Goal: Task Accomplishment & Management: Use online tool/utility

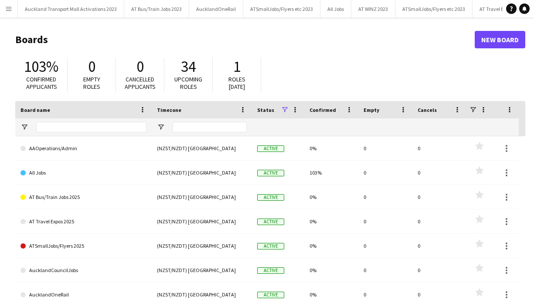
click at [10, 7] on app-icon "Menu" at bounding box center [8, 8] width 7 height 7
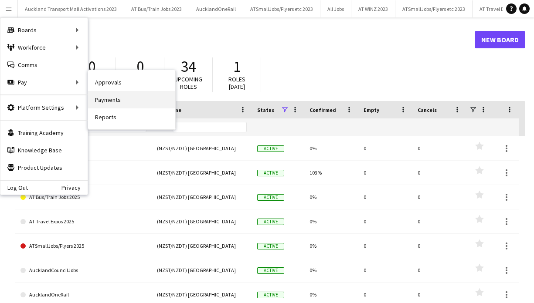
click at [117, 98] on link "Payments" at bounding box center [131, 99] width 87 height 17
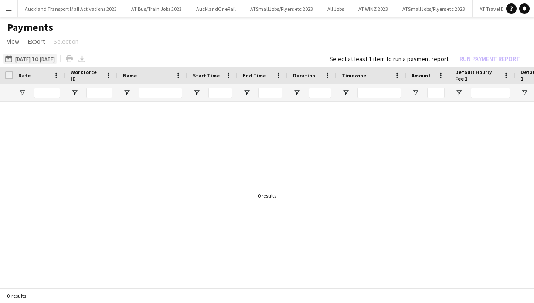
click at [38, 57] on button "[DATE] to [DATE] [DATE] to [DATE]" at bounding box center [29, 59] width 53 height 10
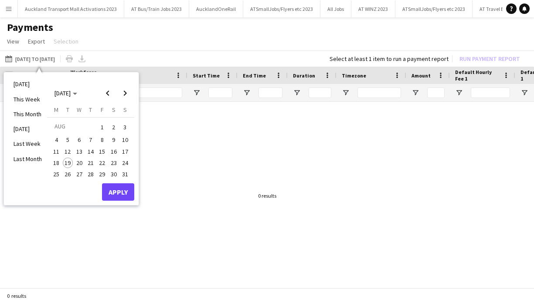
click at [57, 149] on span "11" at bounding box center [56, 151] width 10 height 10
click at [124, 151] on span "17" at bounding box center [125, 151] width 10 height 10
click at [120, 193] on button "Apply" at bounding box center [118, 191] width 32 height 17
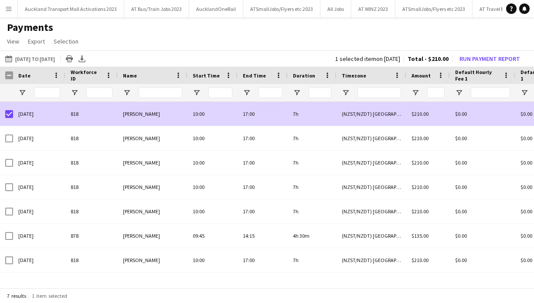
click at [8, 108] on div at bounding box center [9, 114] width 8 height 24
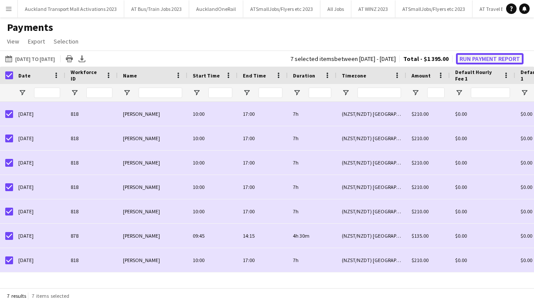
click at [489, 58] on button "Run Payment Report" at bounding box center [490, 58] width 68 height 11
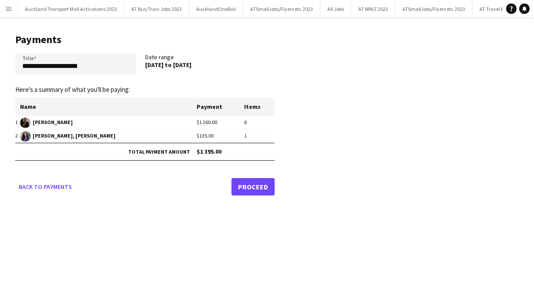
click at [250, 186] on link "Proceed" at bounding box center [252, 186] width 43 height 17
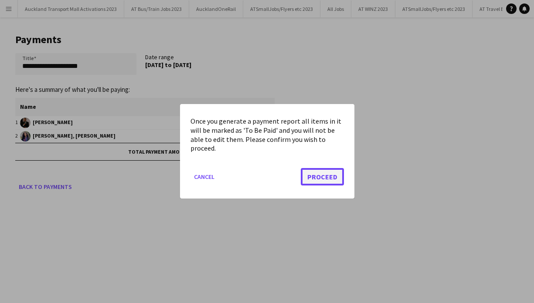
click at [326, 175] on button "Proceed" at bounding box center [322, 177] width 43 height 17
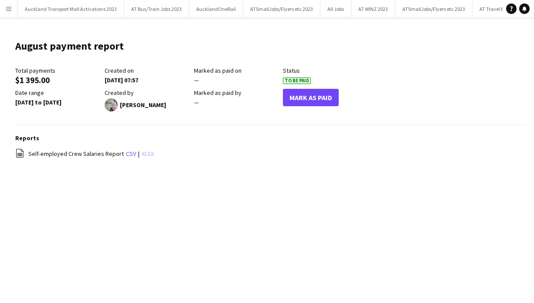
click at [144, 155] on link "xlsx" at bounding box center [148, 154] width 12 height 8
